Goal: Transaction & Acquisition: Purchase product/service

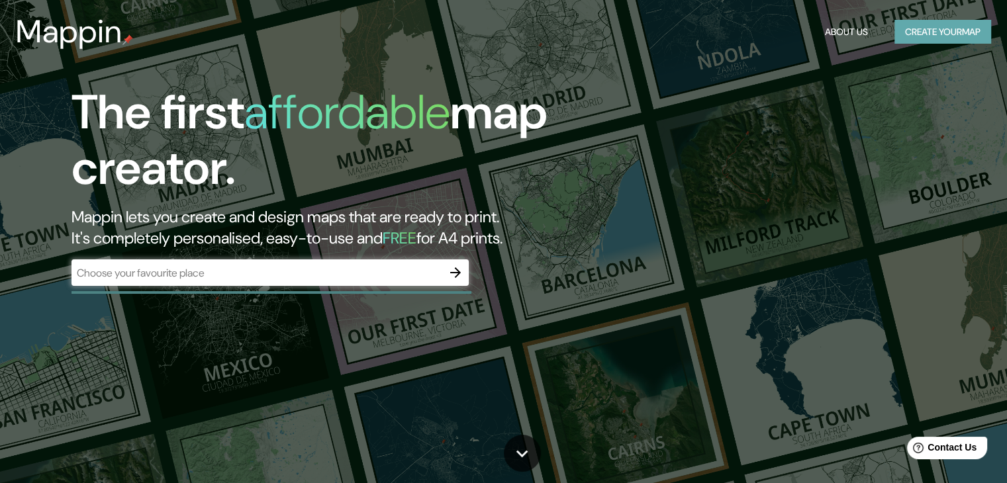
click at [922, 30] on button "Create your map" at bounding box center [943, 32] width 97 height 25
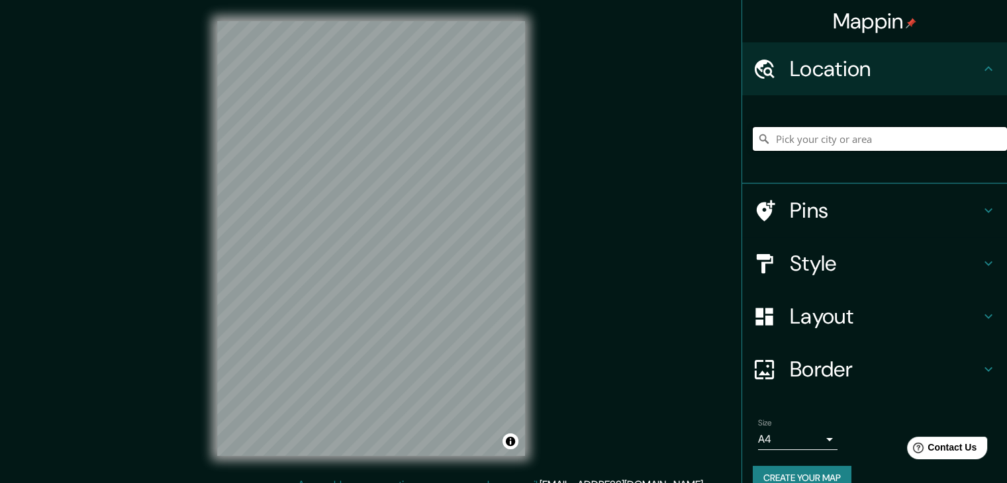
click at [803, 139] on input "Pick your city or area" at bounding box center [880, 139] width 254 height 24
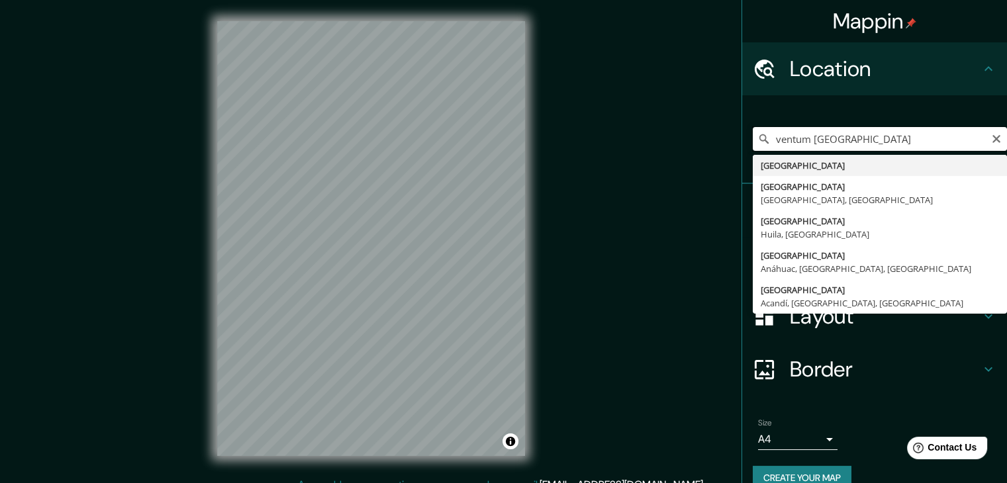
drag, startPoint x: 850, startPoint y: 140, endPoint x: 803, endPoint y: 142, distance: 47.1
click at [803, 142] on input "ventum [GEOGRAPHIC_DATA]" at bounding box center [880, 139] width 254 height 24
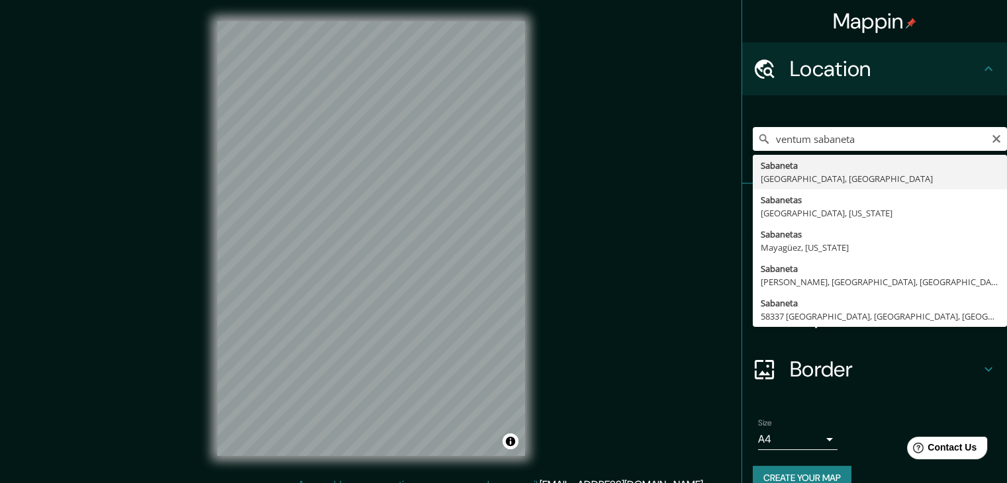
type input "[GEOGRAPHIC_DATA], [GEOGRAPHIC_DATA], [GEOGRAPHIC_DATA]"
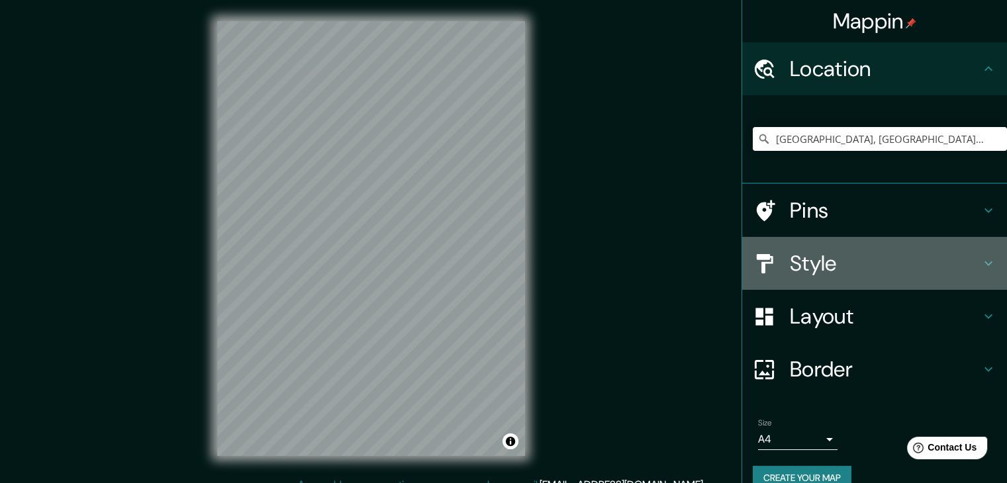
click at [848, 279] on div "Style" at bounding box center [874, 263] width 265 height 53
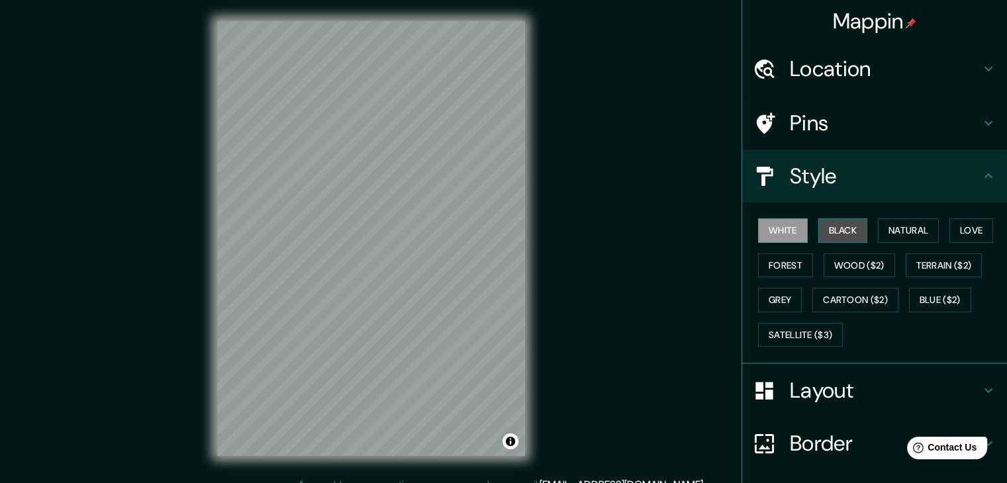
click at [837, 223] on button "Black" at bounding box center [844, 231] width 50 height 25
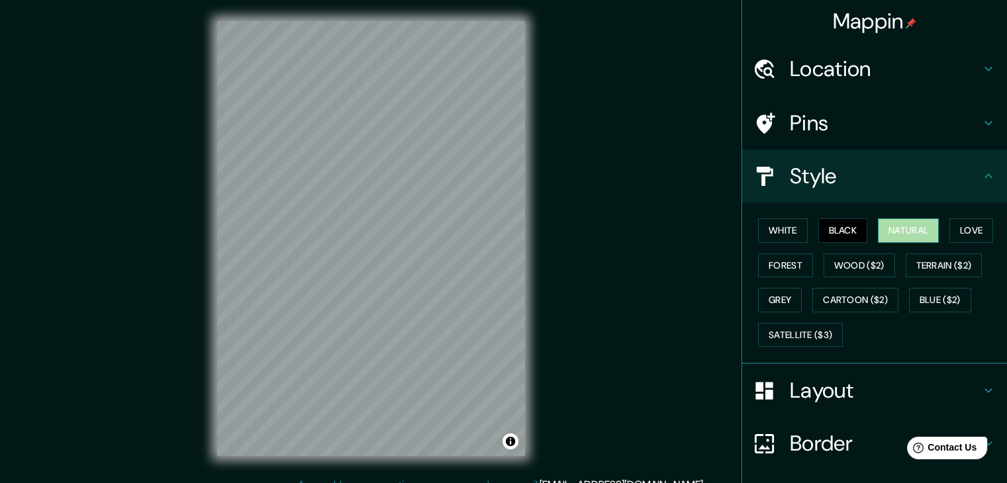
click at [883, 228] on button "Natural" at bounding box center [908, 231] width 61 height 25
click at [950, 231] on button "Love" at bounding box center [972, 231] width 44 height 25
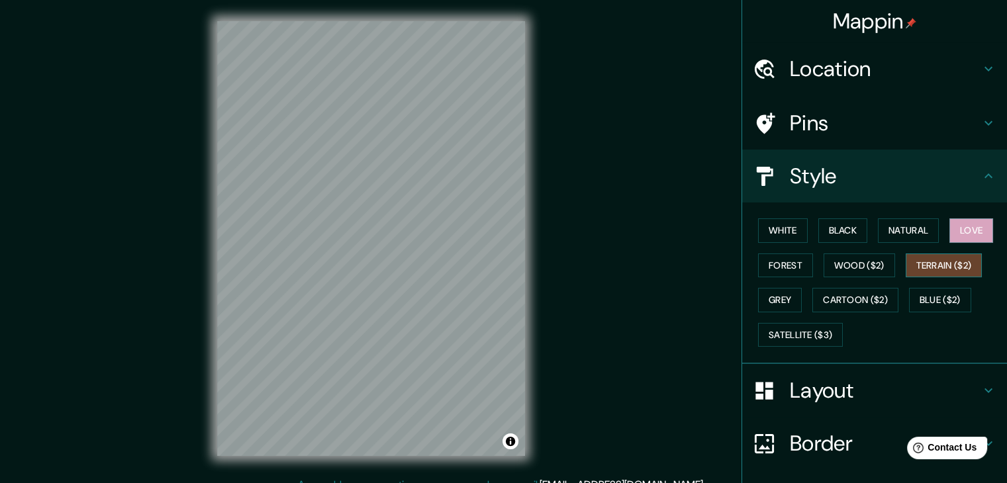
click at [921, 264] on button "Terrain ($2)" at bounding box center [944, 266] width 77 height 25
click at [876, 268] on button "Wood ($2)" at bounding box center [860, 266] width 72 height 25
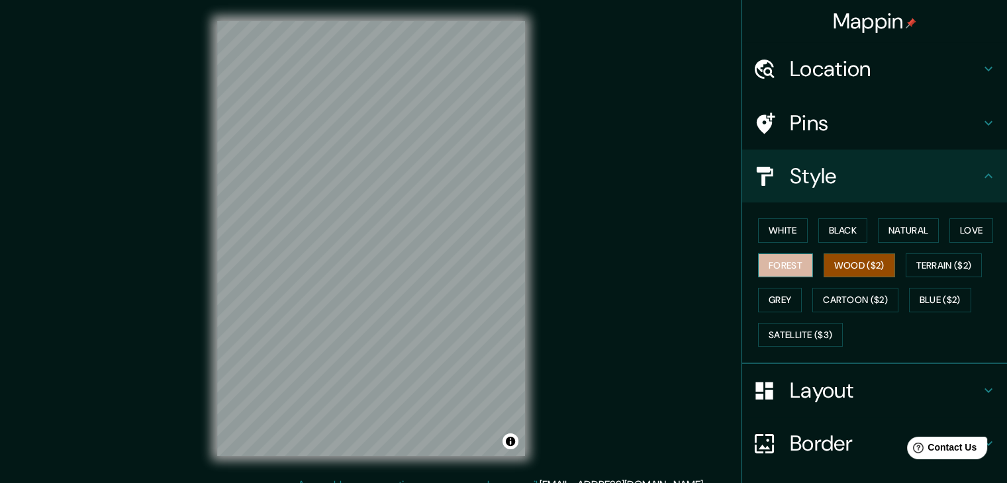
click at [760, 270] on button "Forest" at bounding box center [785, 266] width 55 height 25
click at [765, 303] on button "Grey" at bounding box center [780, 300] width 44 height 25
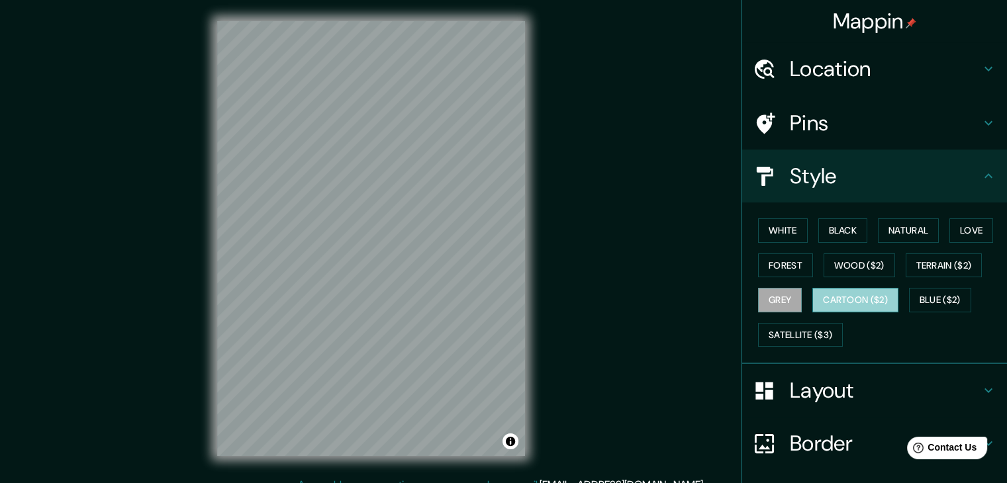
click at [860, 295] on button "Cartoon ($2)" at bounding box center [856, 300] width 86 height 25
click at [938, 297] on button "Blue ($2)" at bounding box center [940, 300] width 62 height 25
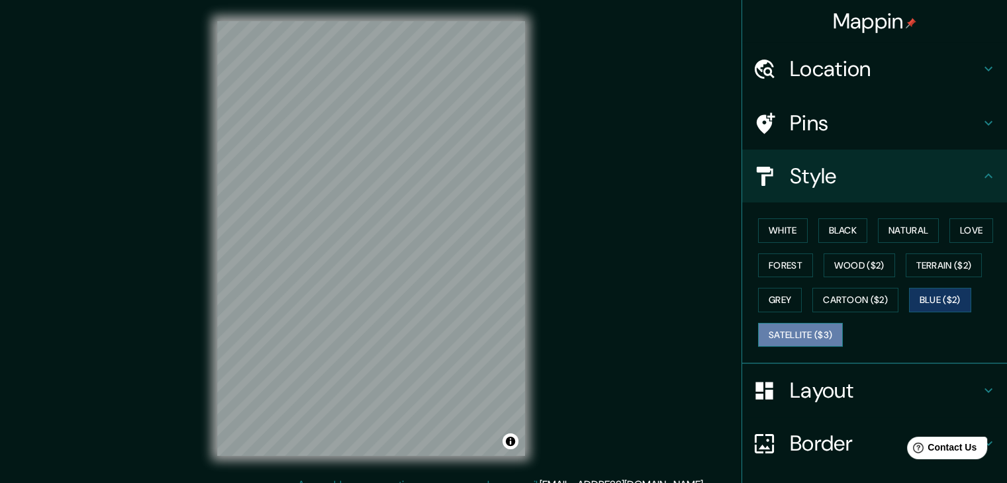
click at [795, 330] on button "Satellite ($3)" at bounding box center [800, 335] width 85 height 25
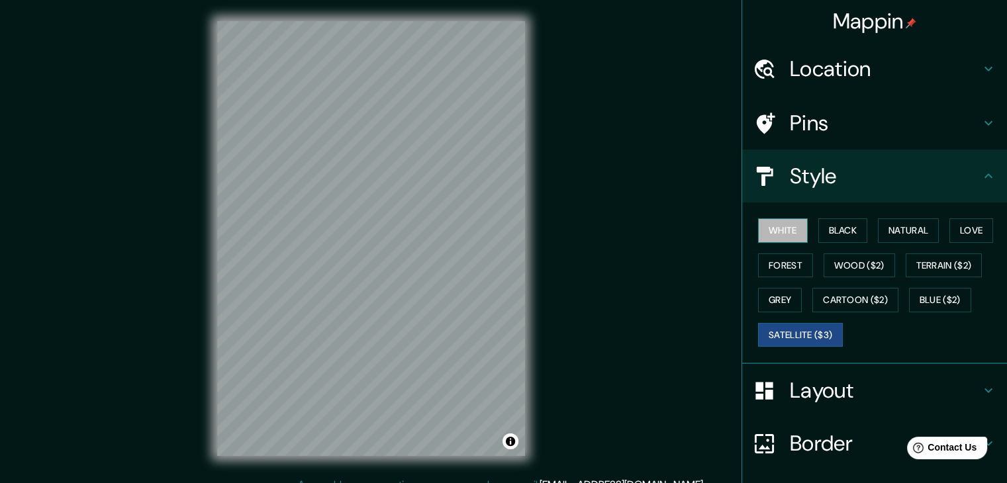
click at [773, 229] on button "White" at bounding box center [783, 231] width 50 height 25
